Goal: Use online tool/utility

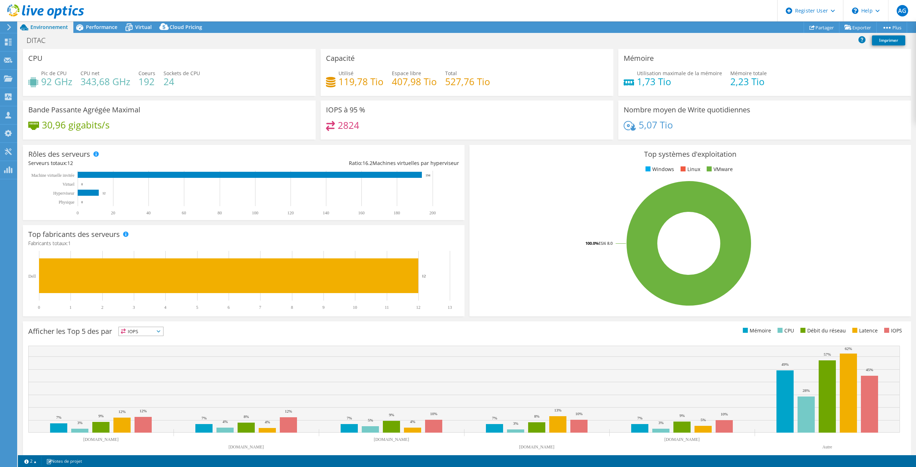
select select "USD"
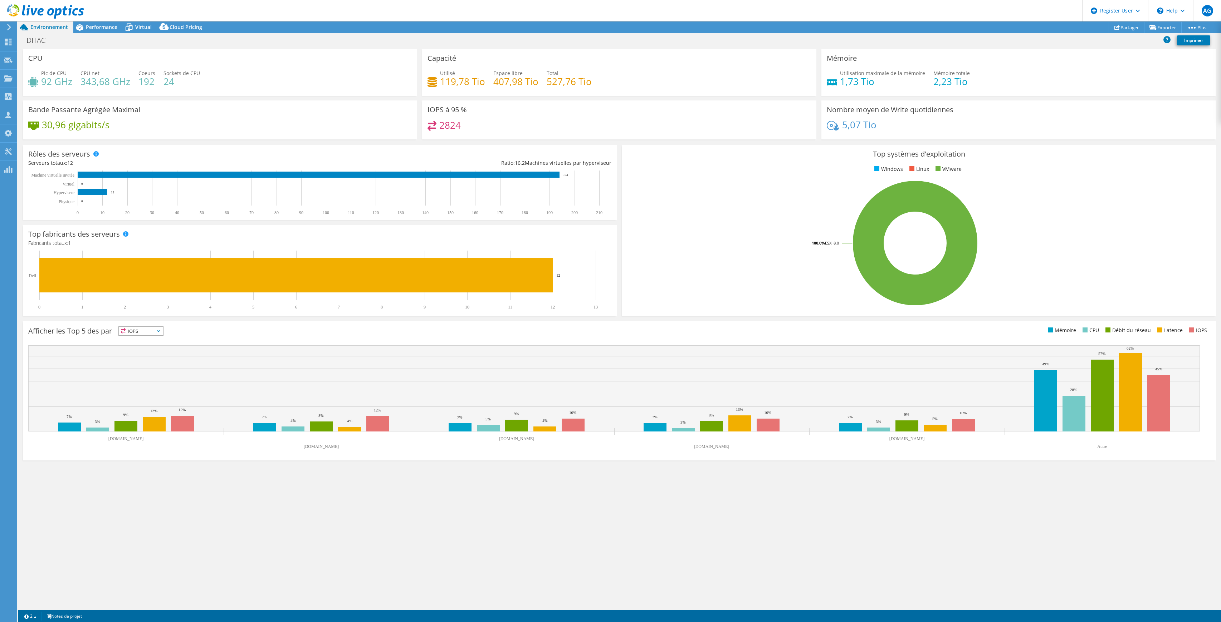
select select "USD"
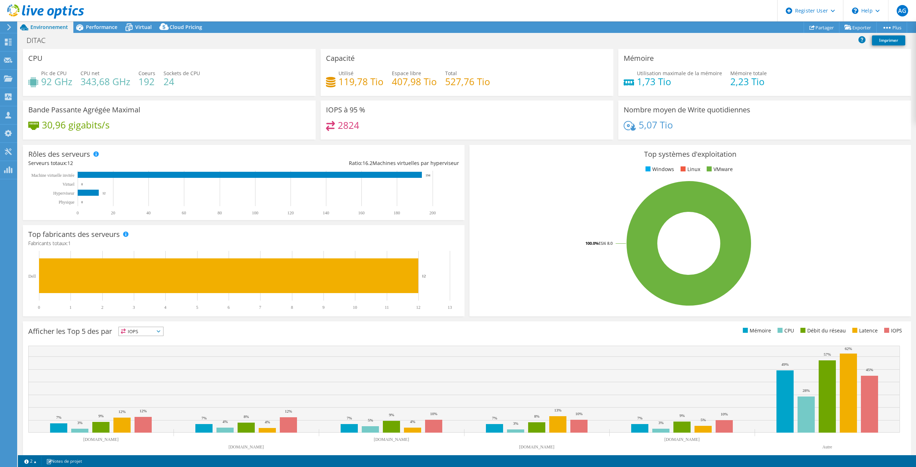
drag, startPoint x: 675, startPoint y: 447, endPoint x: 698, endPoint y: 484, distance: 43.8
click at [698, 467] on html "AG Utilisateur Dell [PERSON_NAME] [PERSON_NAME][EMAIL_ADDRESS][PERSON_NAME][DOM…" at bounding box center [458, 233] width 916 height 467
